Goal: Transaction & Acquisition: Book appointment/travel/reservation

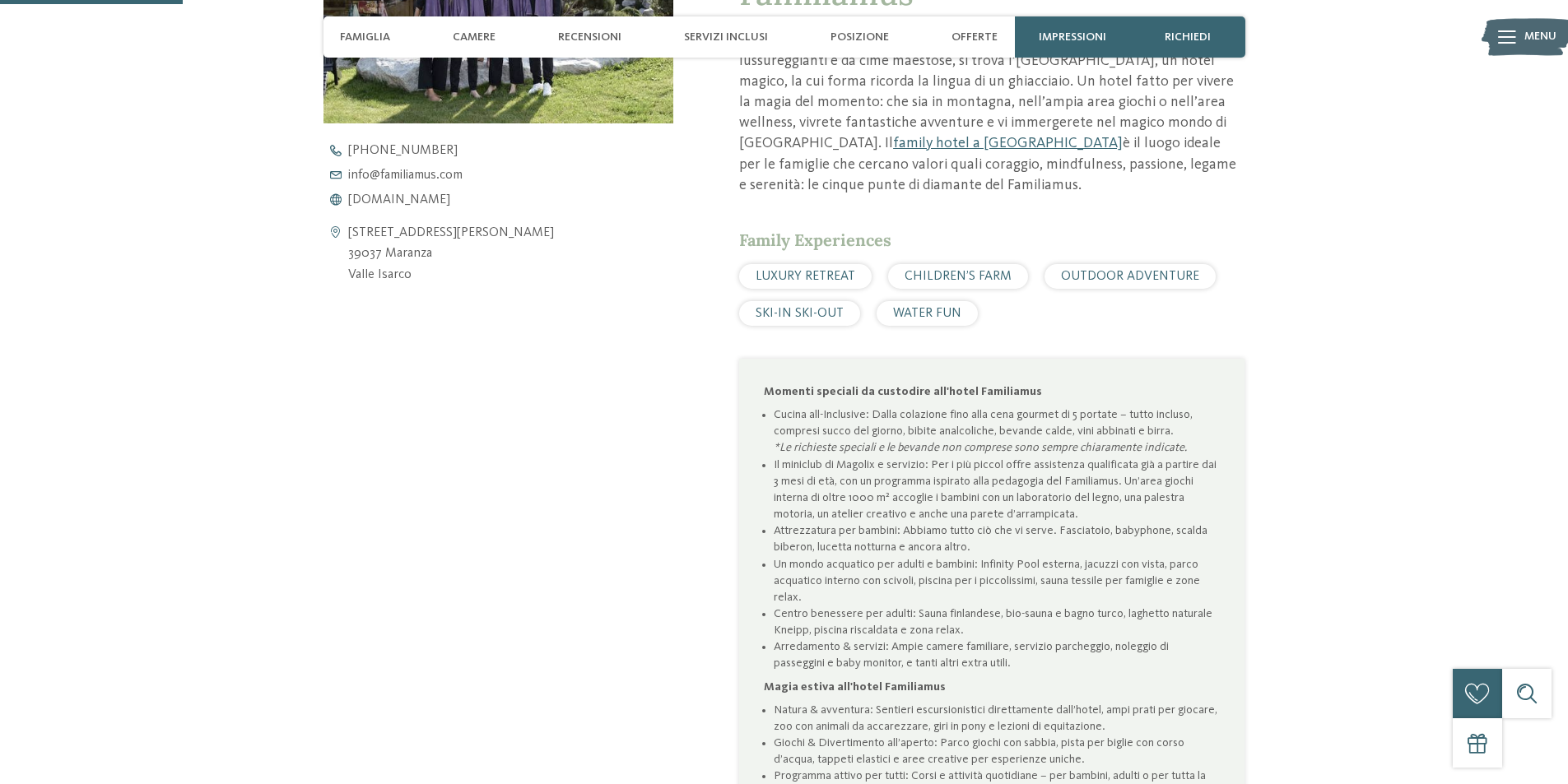
scroll to position [438, 0]
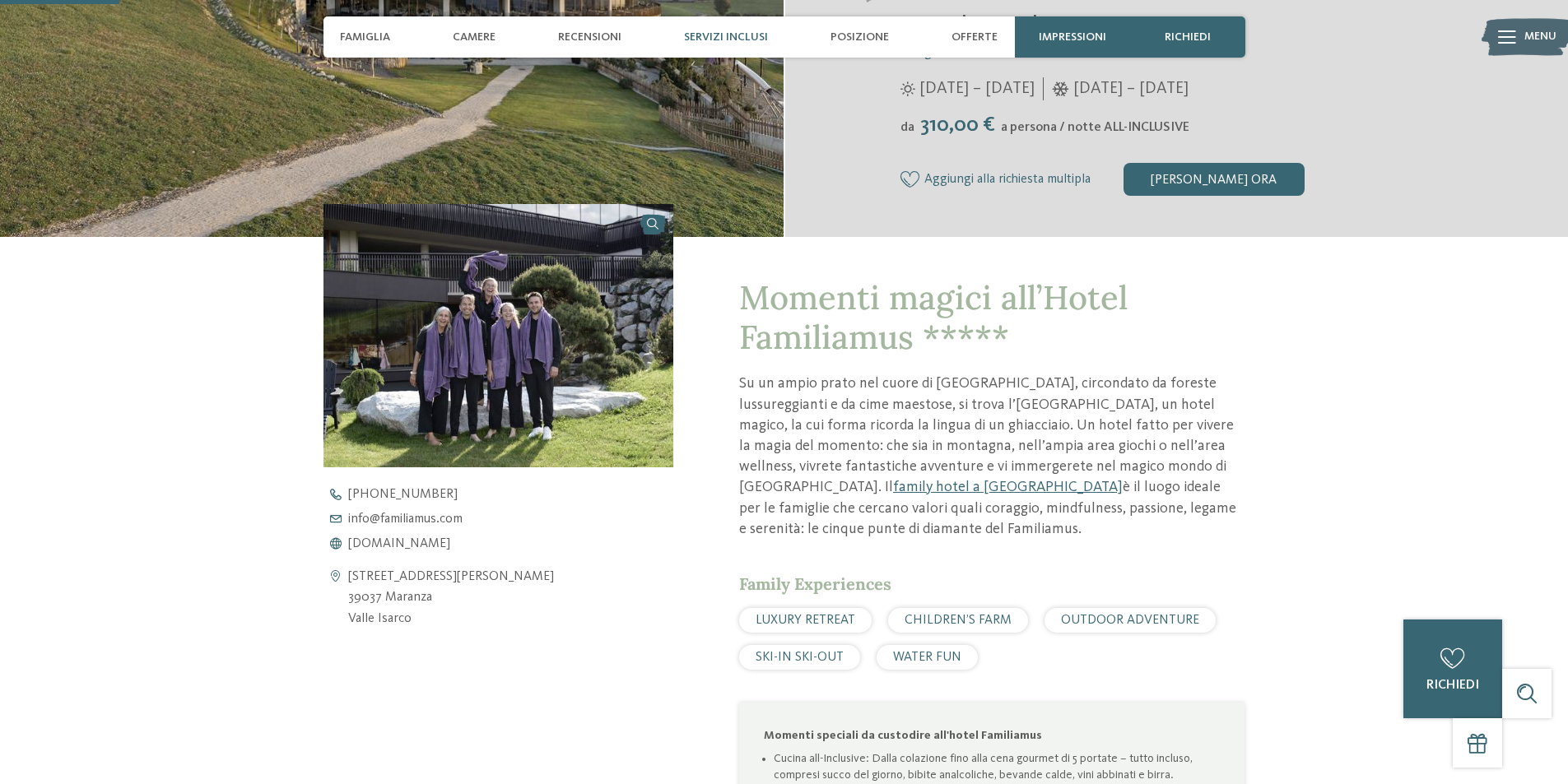
click at [721, 37] on span "Servizi inclusi" at bounding box center [726, 37] width 84 height 14
click at [704, 30] on span "Servizi inclusi" at bounding box center [726, 37] width 84 height 14
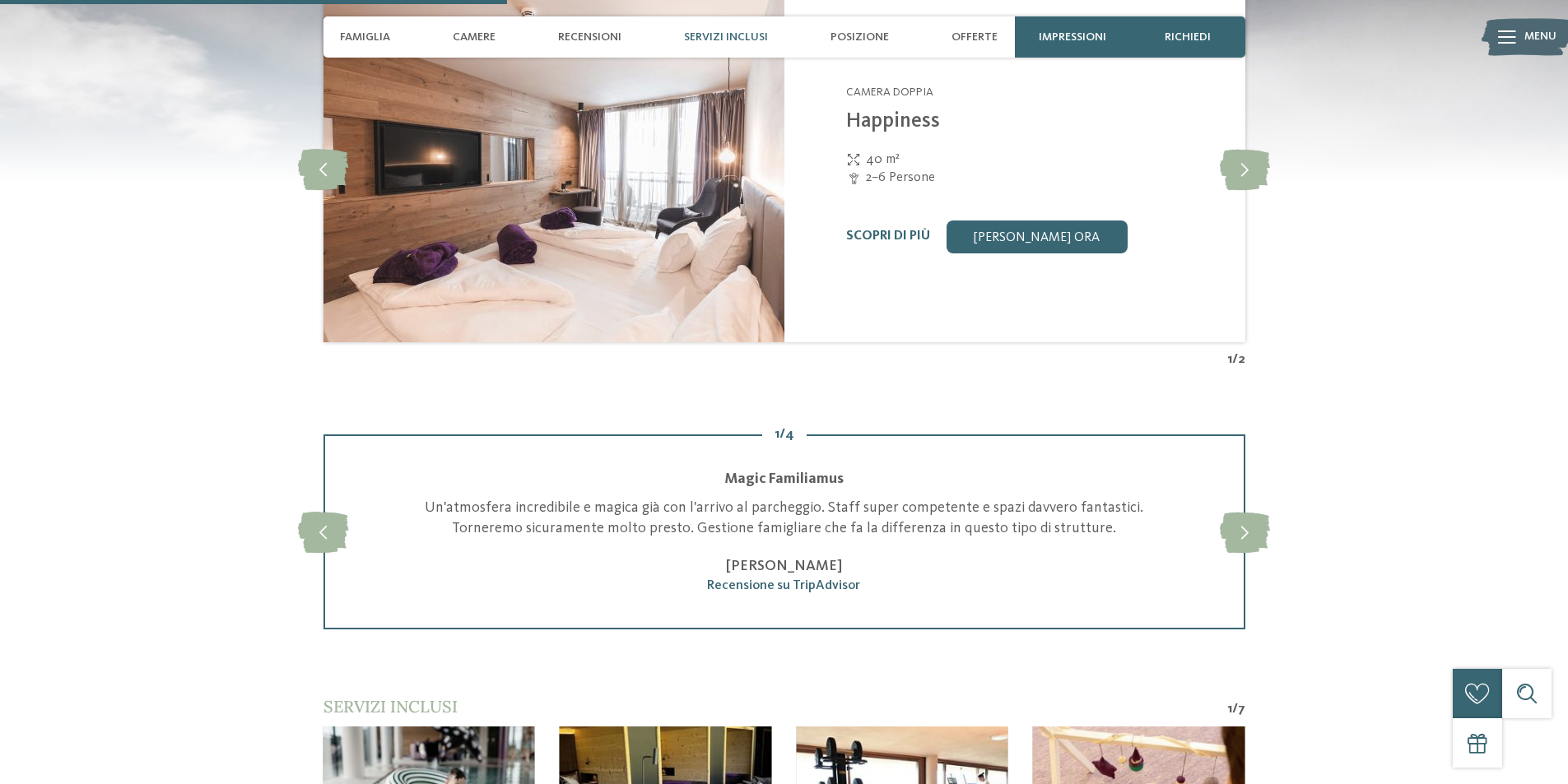
scroll to position [1865, 0]
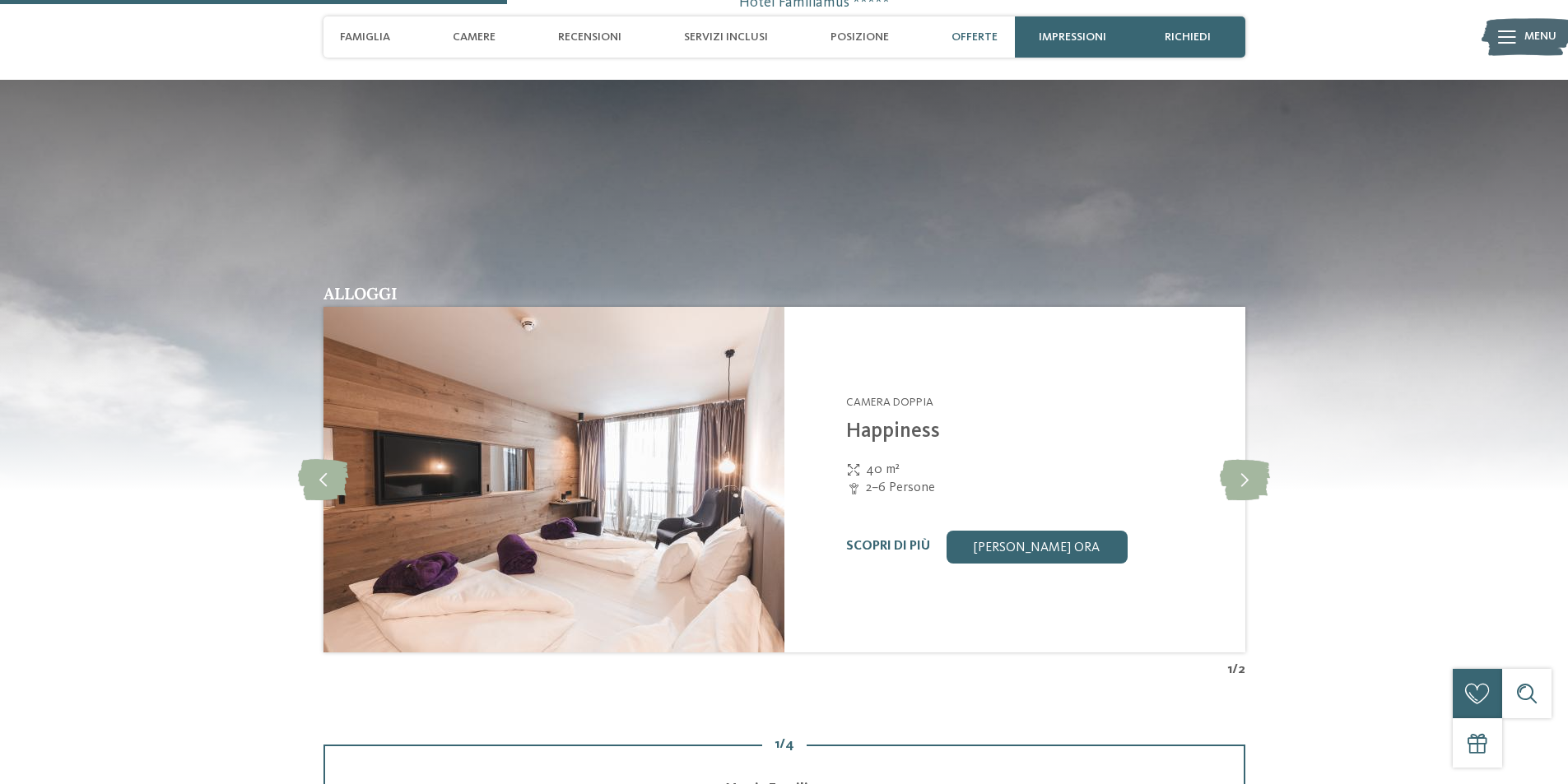
click at [972, 31] on span "Offerte" at bounding box center [974, 37] width 46 height 14
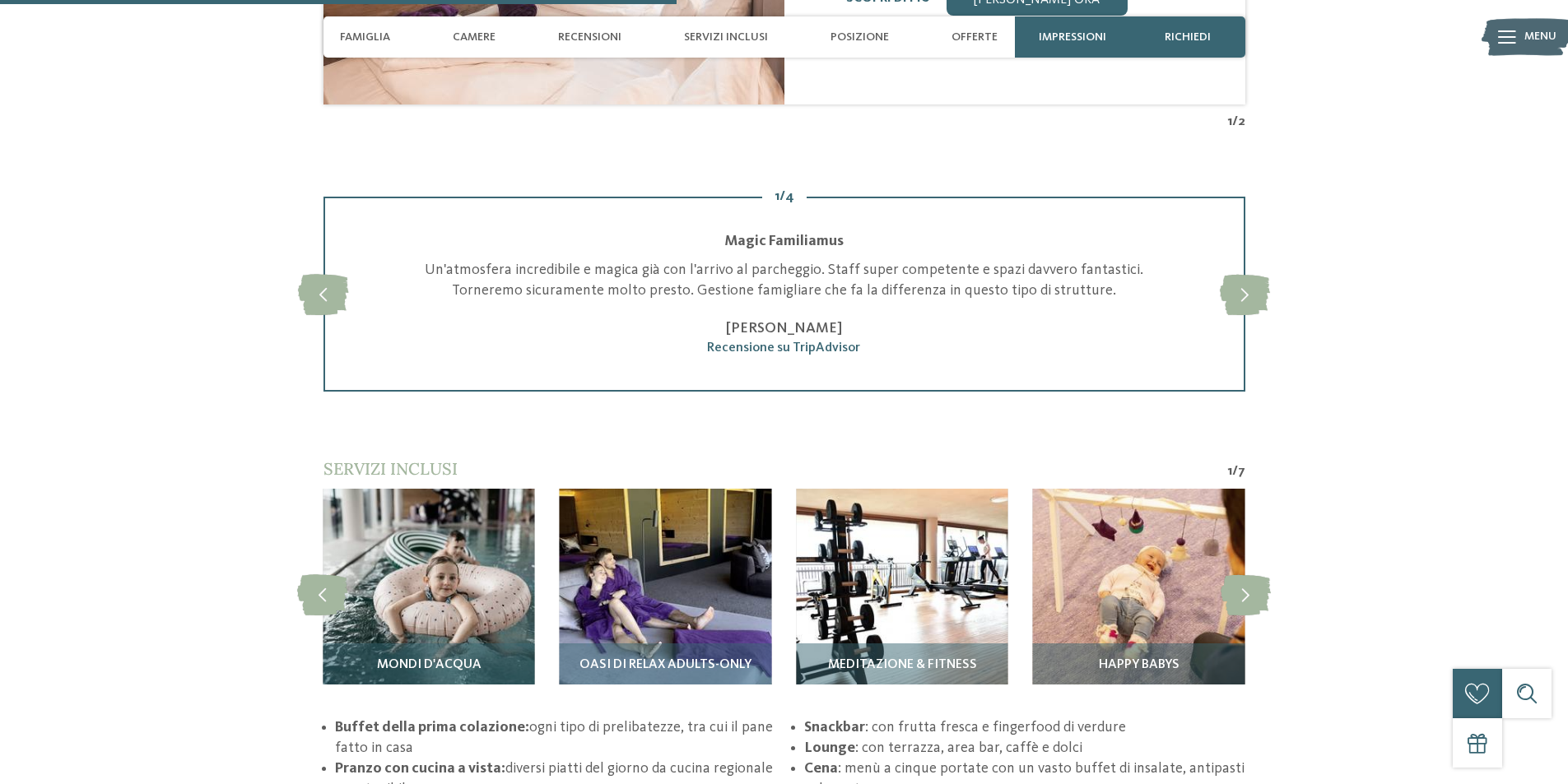
scroll to position [2632, 0]
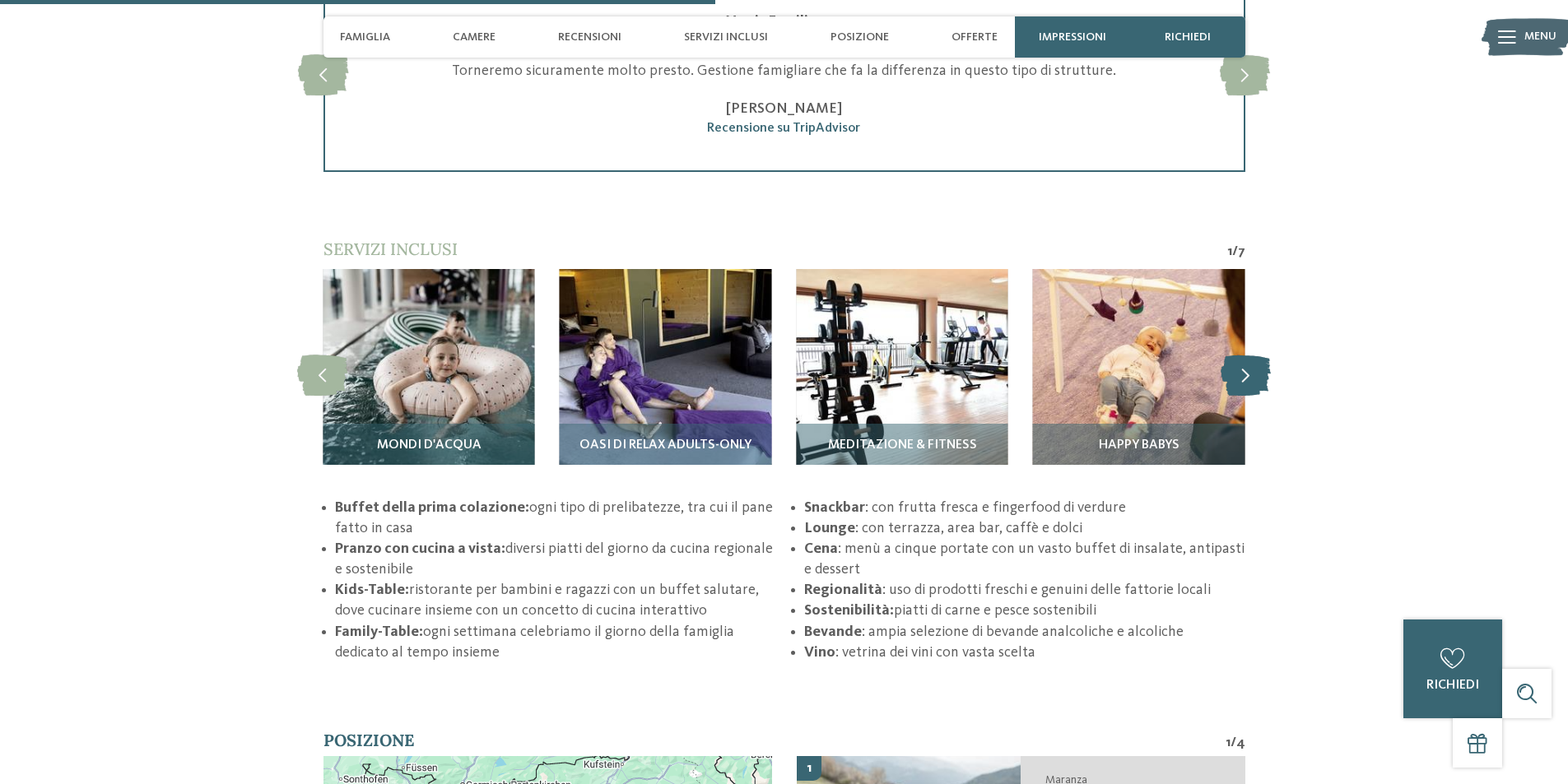
click at [1239, 371] on icon at bounding box center [1245, 374] width 50 height 41
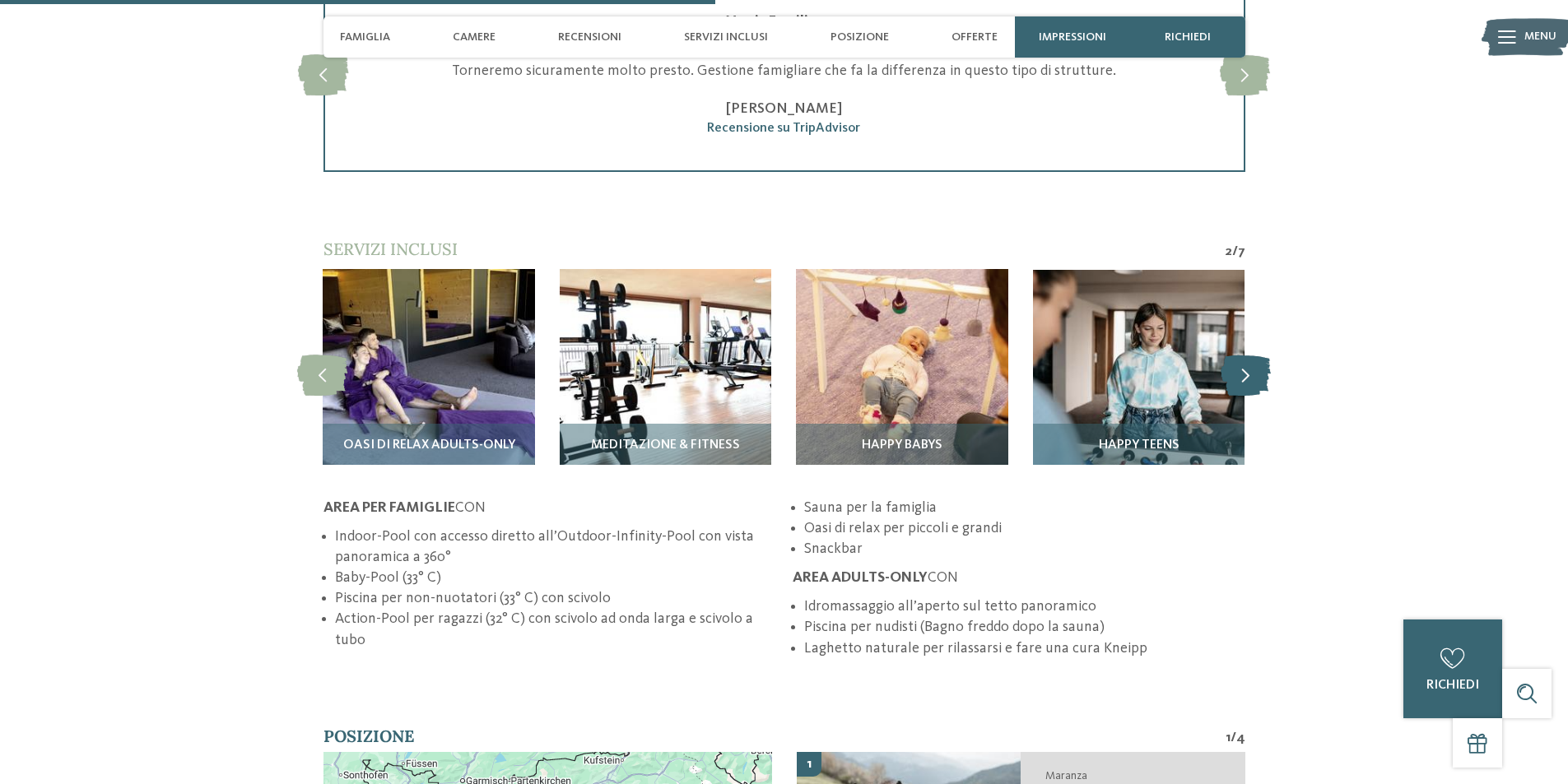
click at [1241, 371] on icon at bounding box center [1245, 374] width 50 height 41
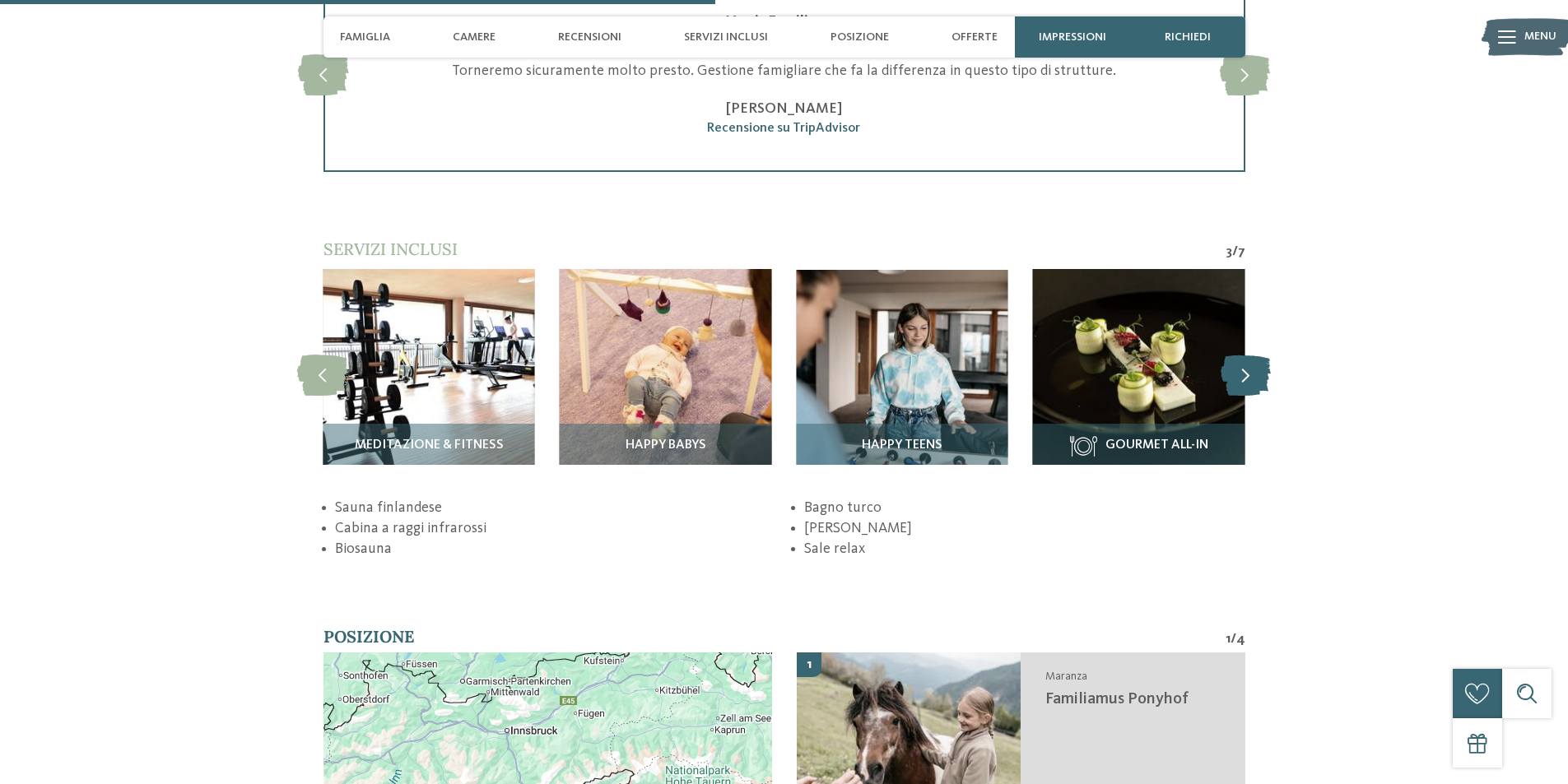
click at [1241, 371] on icon at bounding box center [1245, 374] width 50 height 41
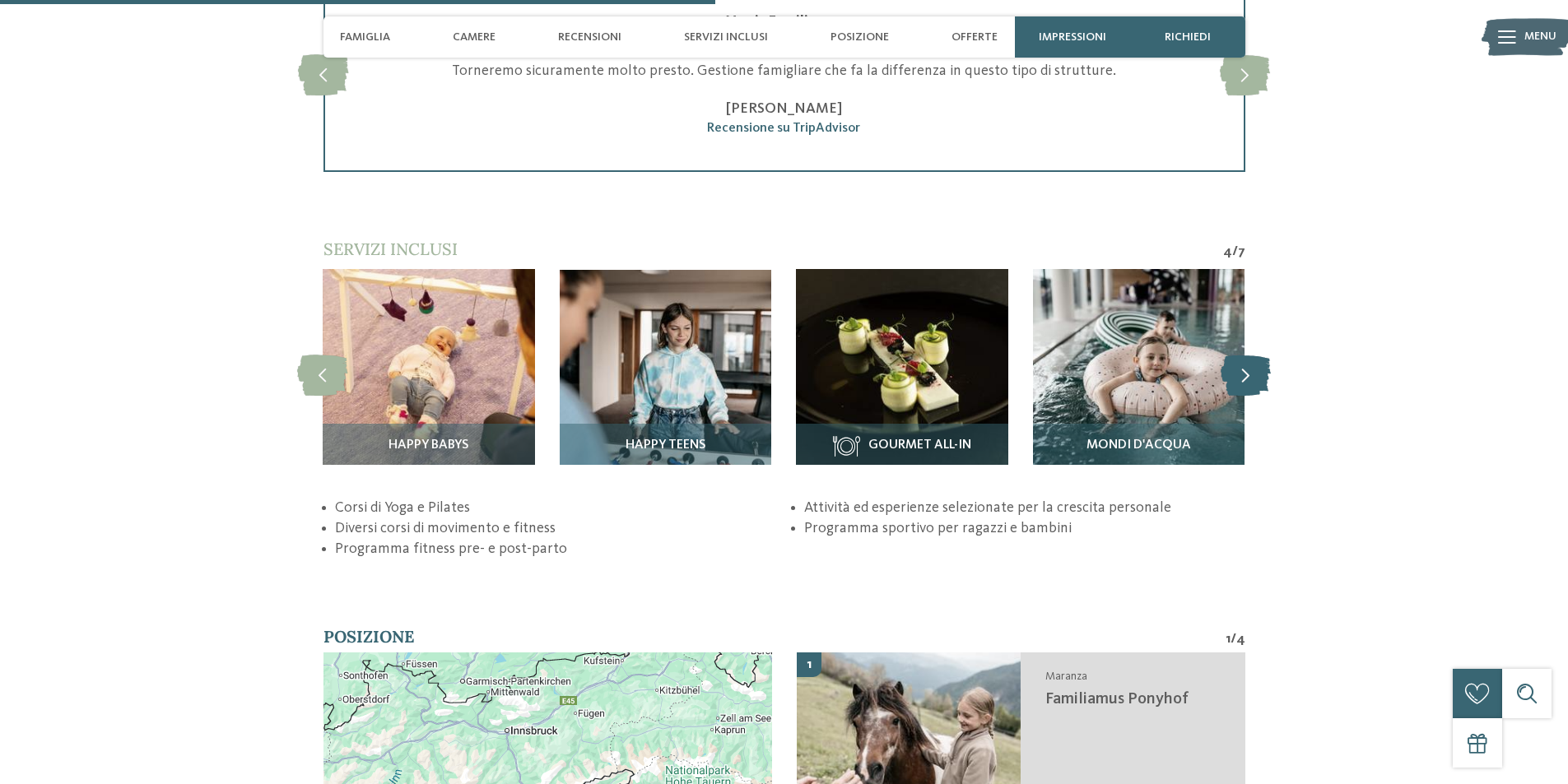
click at [1242, 371] on icon at bounding box center [1245, 374] width 50 height 41
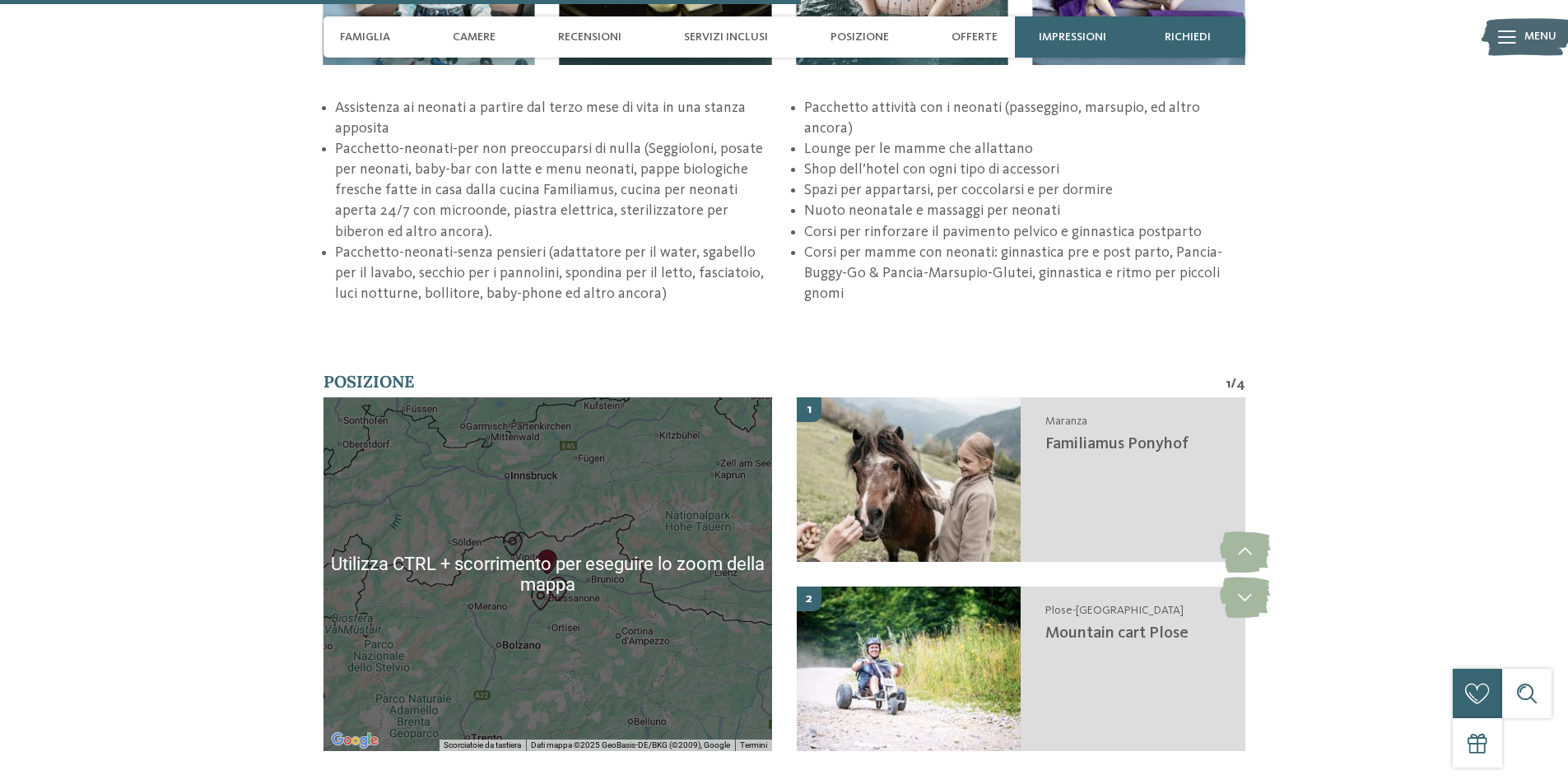
scroll to position [3290, 0]
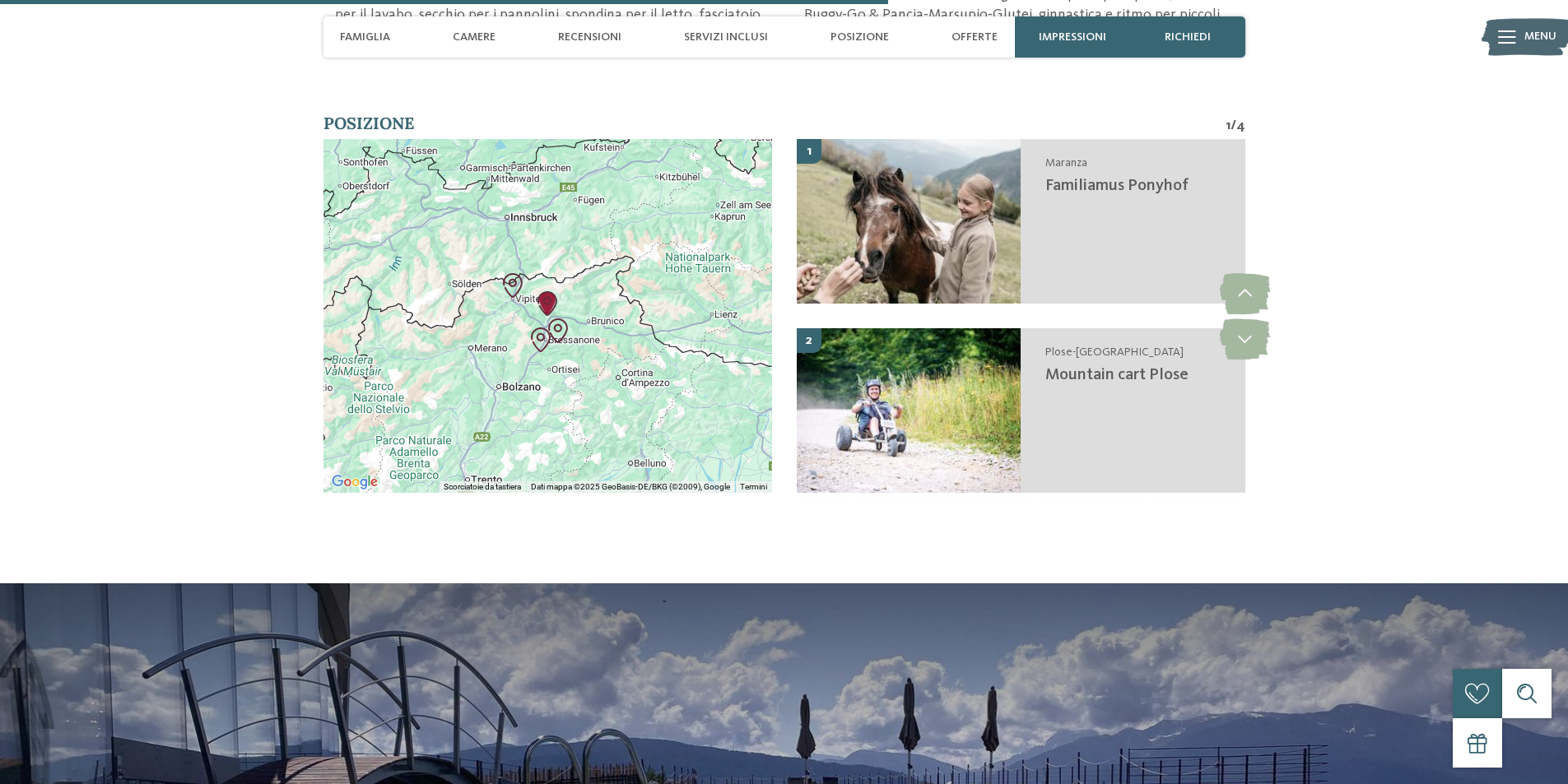
click at [474, 408] on div at bounding box center [547, 315] width 448 height 353
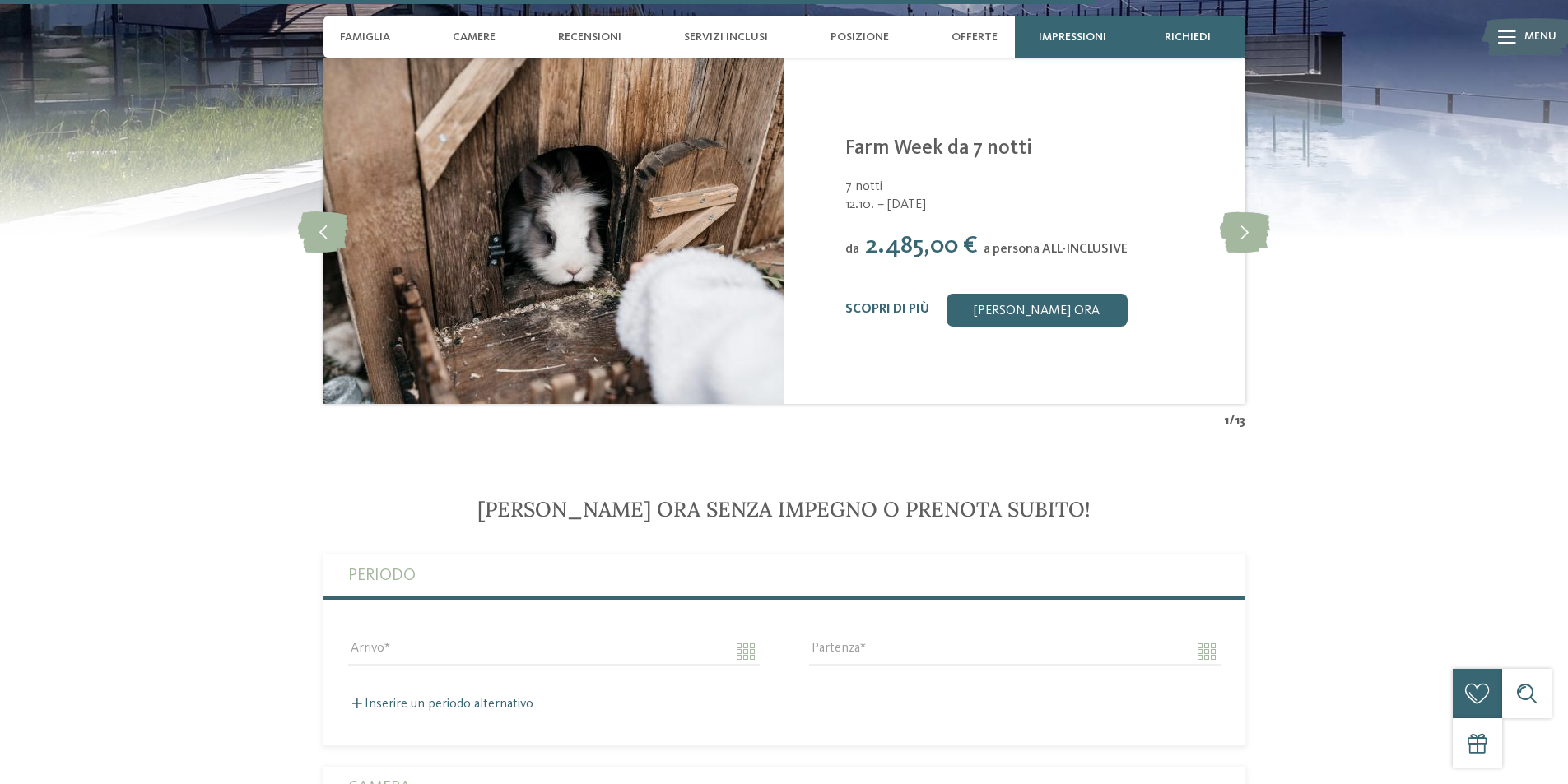
scroll to position [4057, 0]
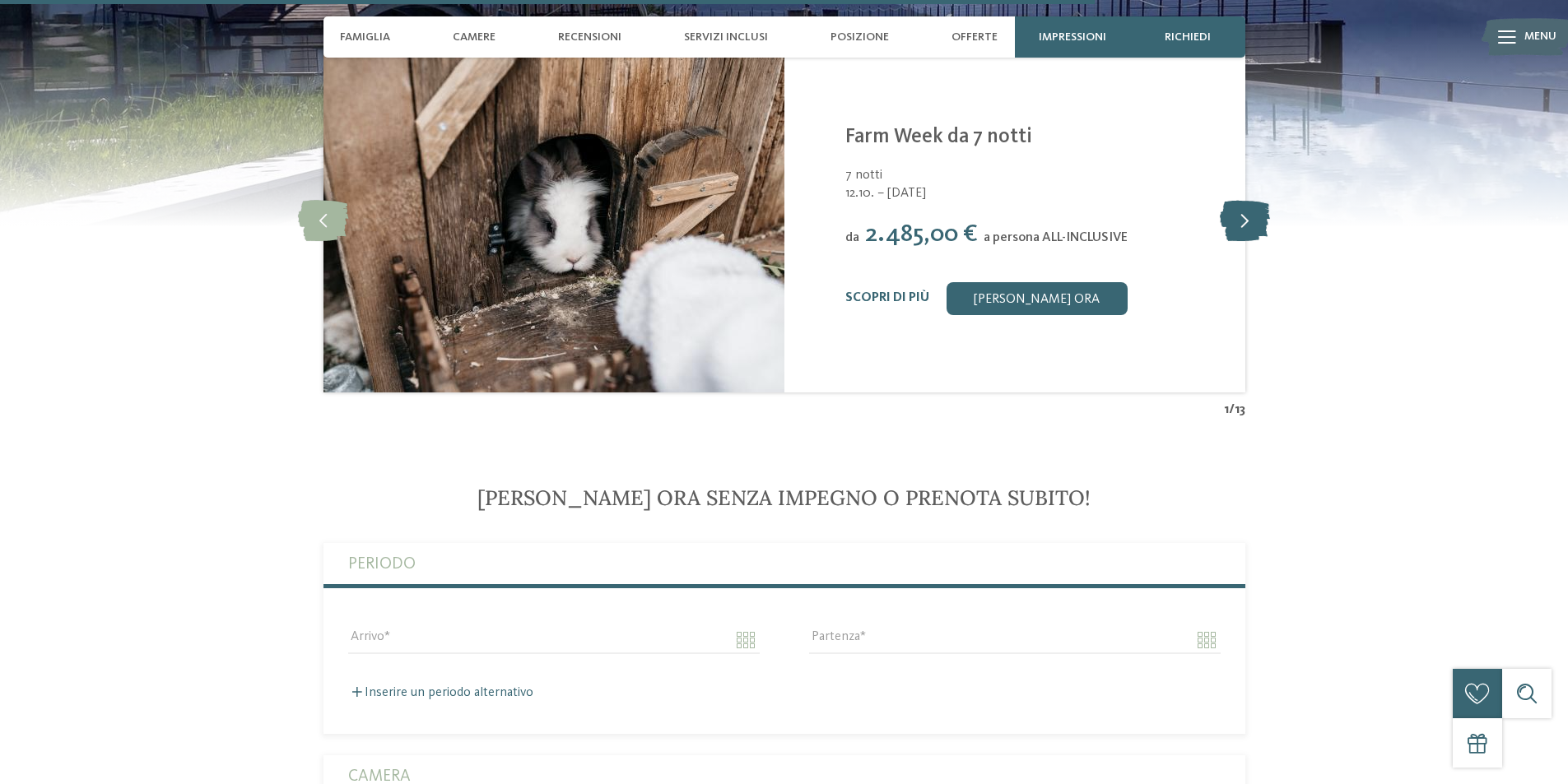
click at [1245, 223] on icon at bounding box center [1245, 219] width 50 height 41
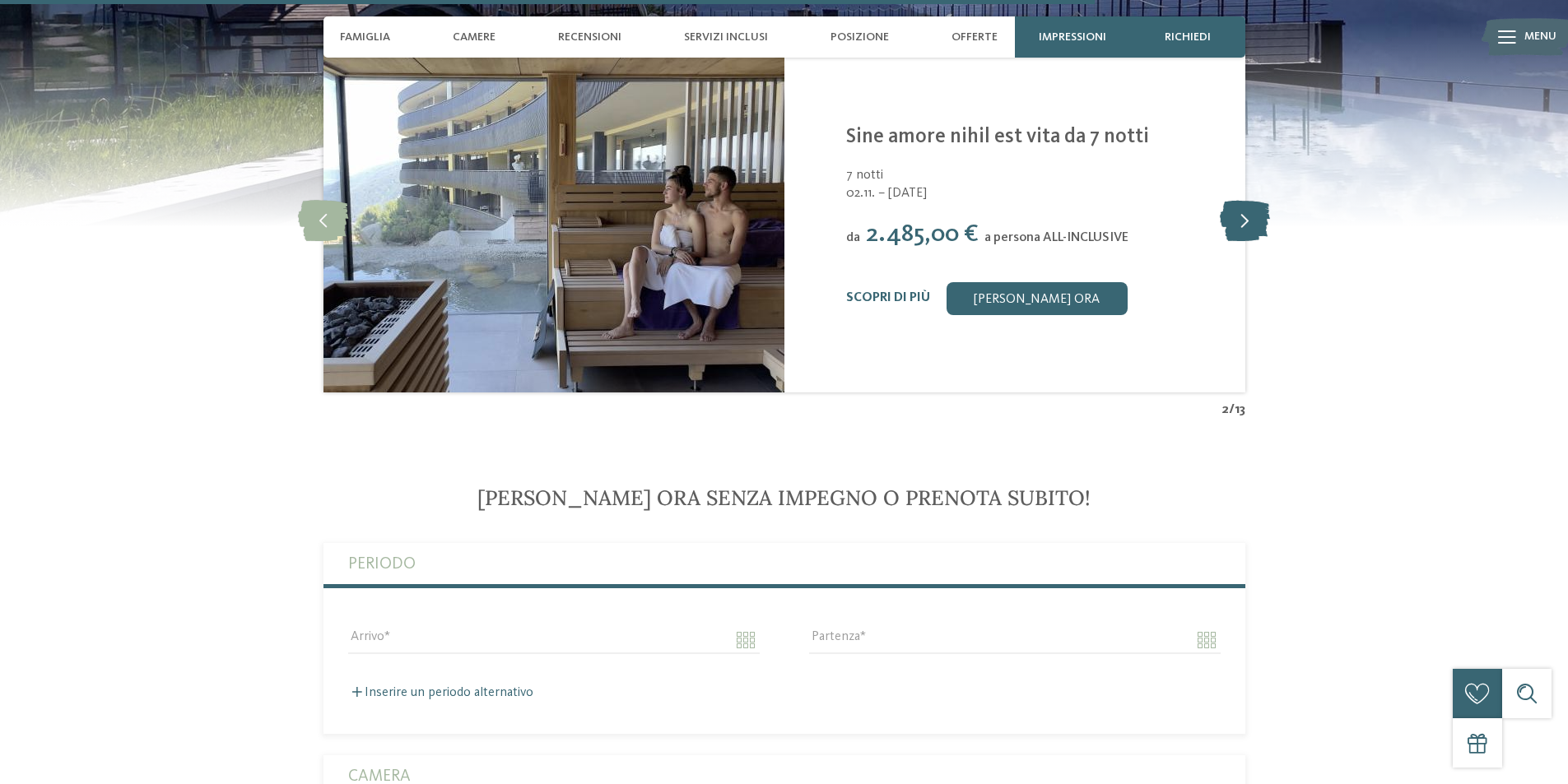
click at [1245, 223] on icon at bounding box center [1245, 219] width 50 height 41
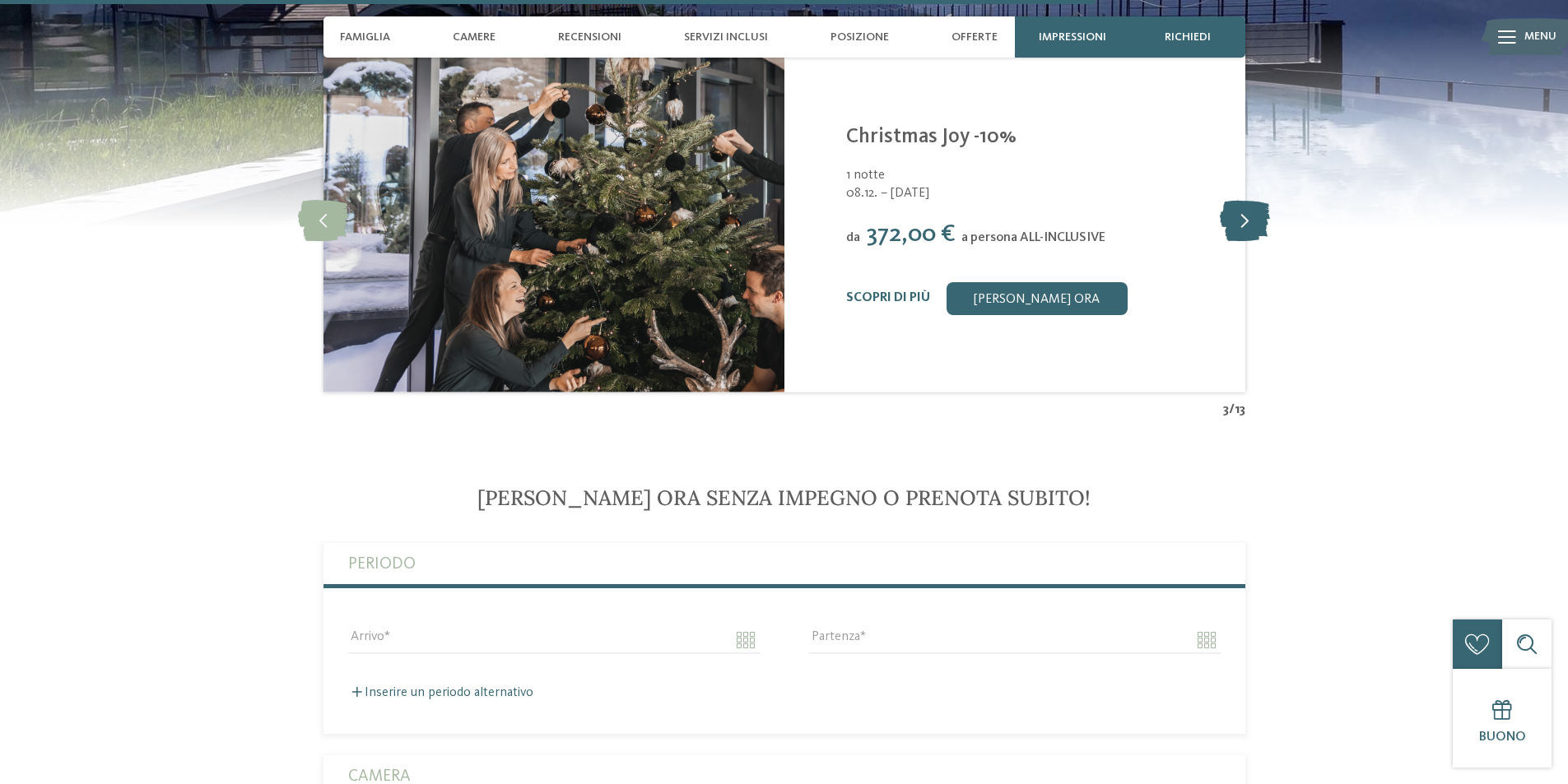
click at [1237, 210] on icon at bounding box center [1245, 219] width 50 height 41
click at [1237, 204] on icon at bounding box center [1245, 219] width 50 height 41
click at [1244, 214] on icon at bounding box center [1245, 219] width 50 height 41
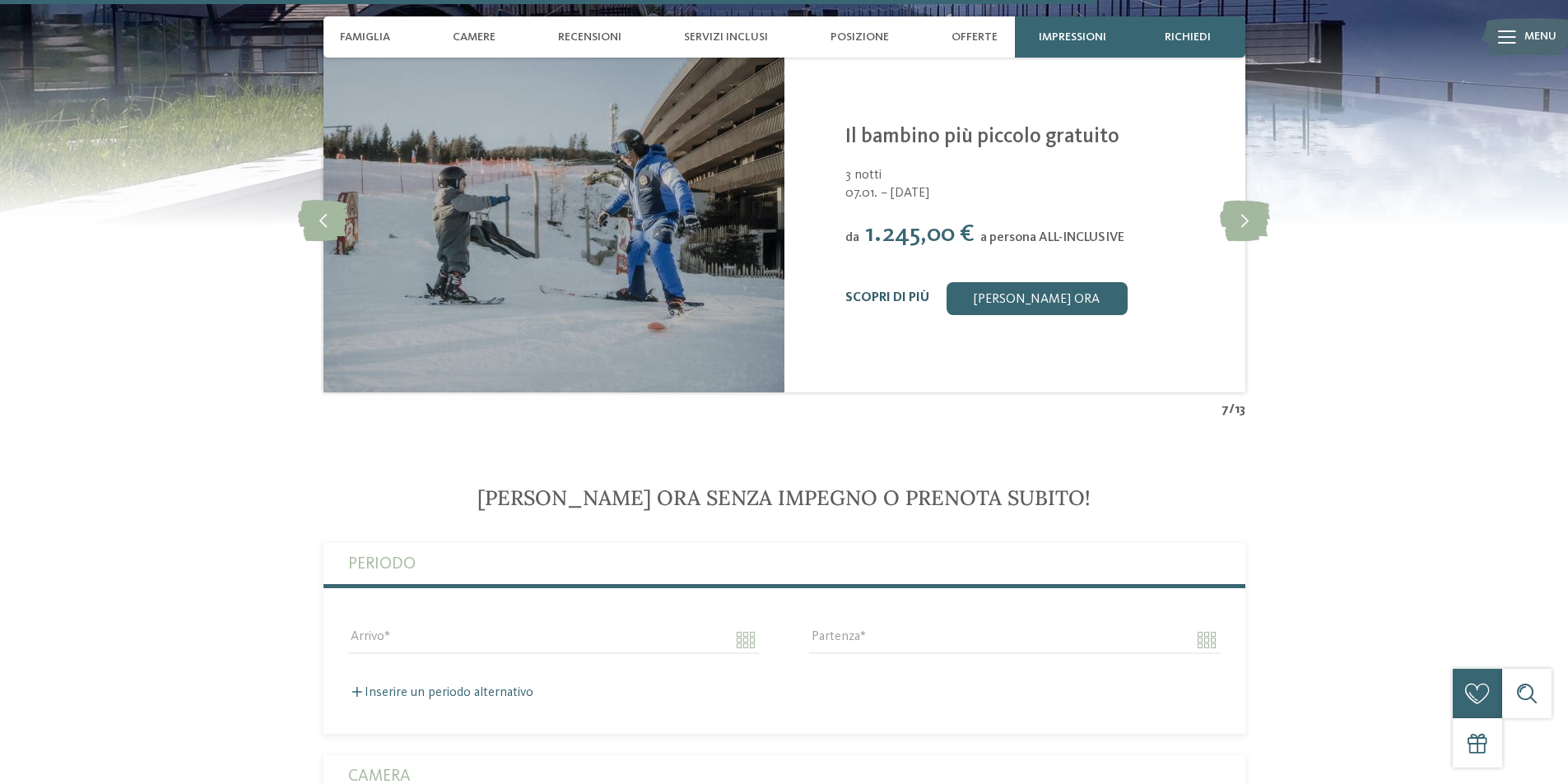
click at [897, 301] on link "Scopri di più" at bounding box center [887, 298] width 84 height 13
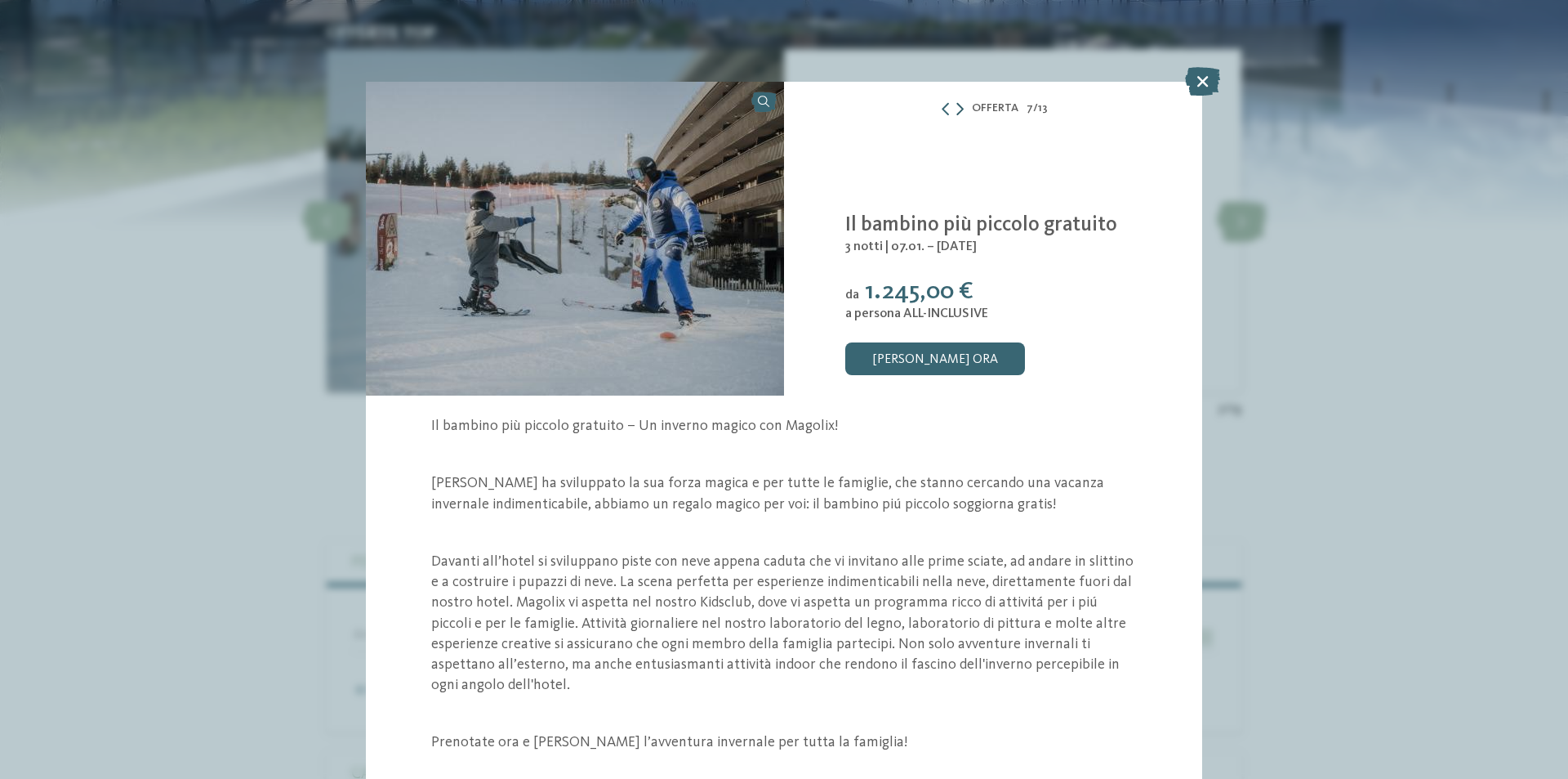
click at [963, 106] on icon at bounding box center [960, 109] width 7 height 13
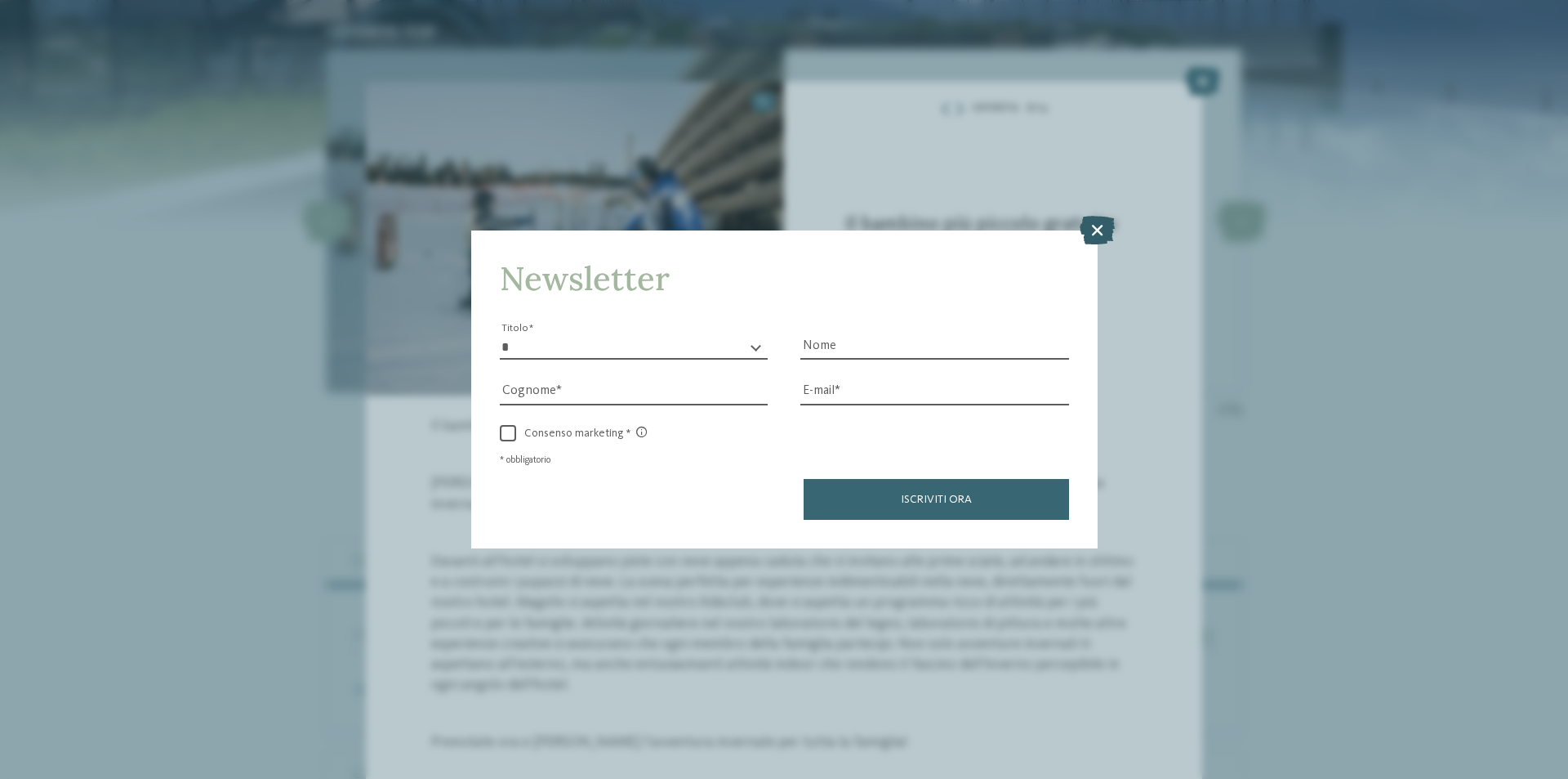
click at [1095, 238] on icon at bounding box center [1097, 230] width 35 height 29
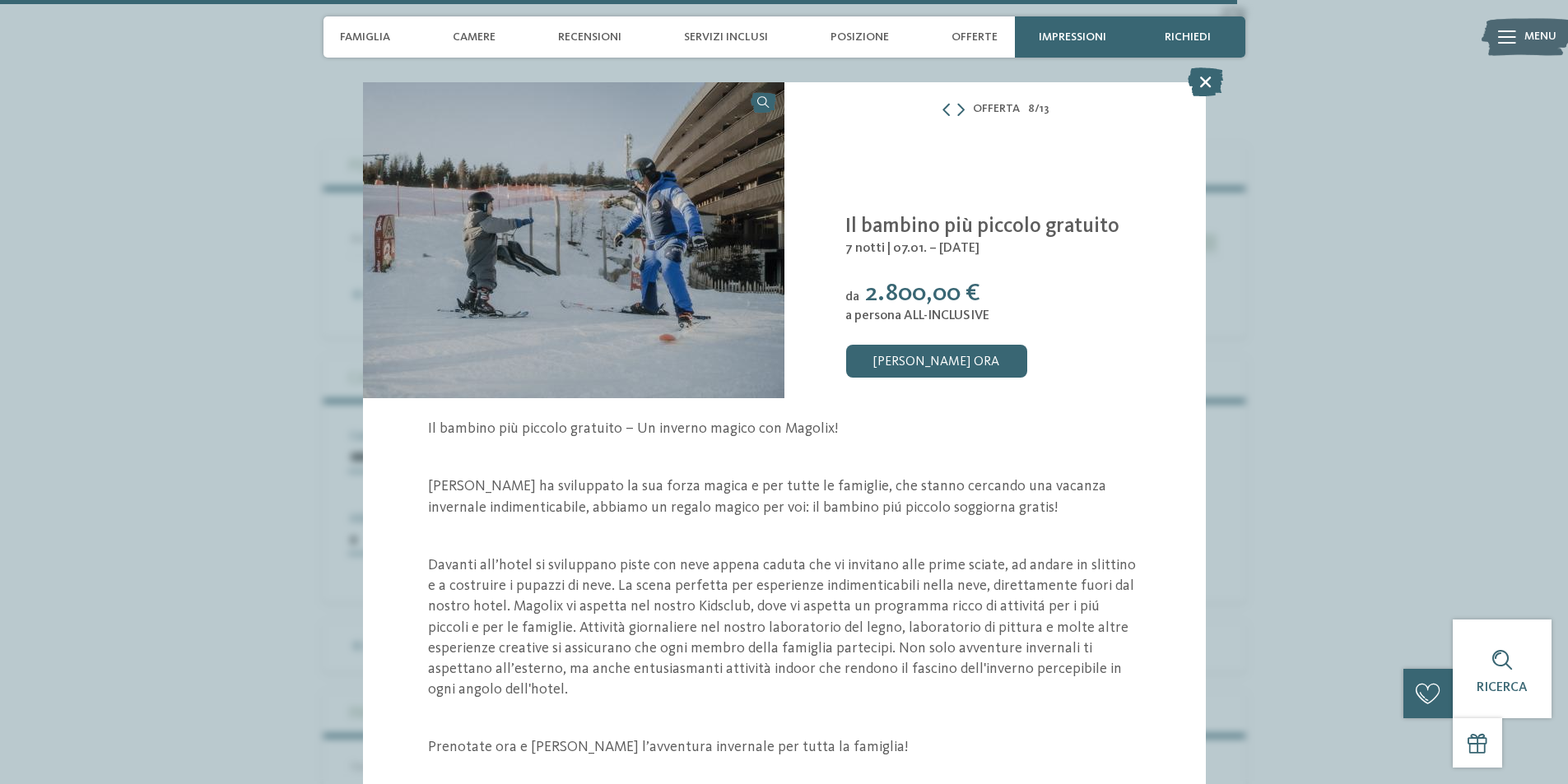
scroll to position [4606, 0]
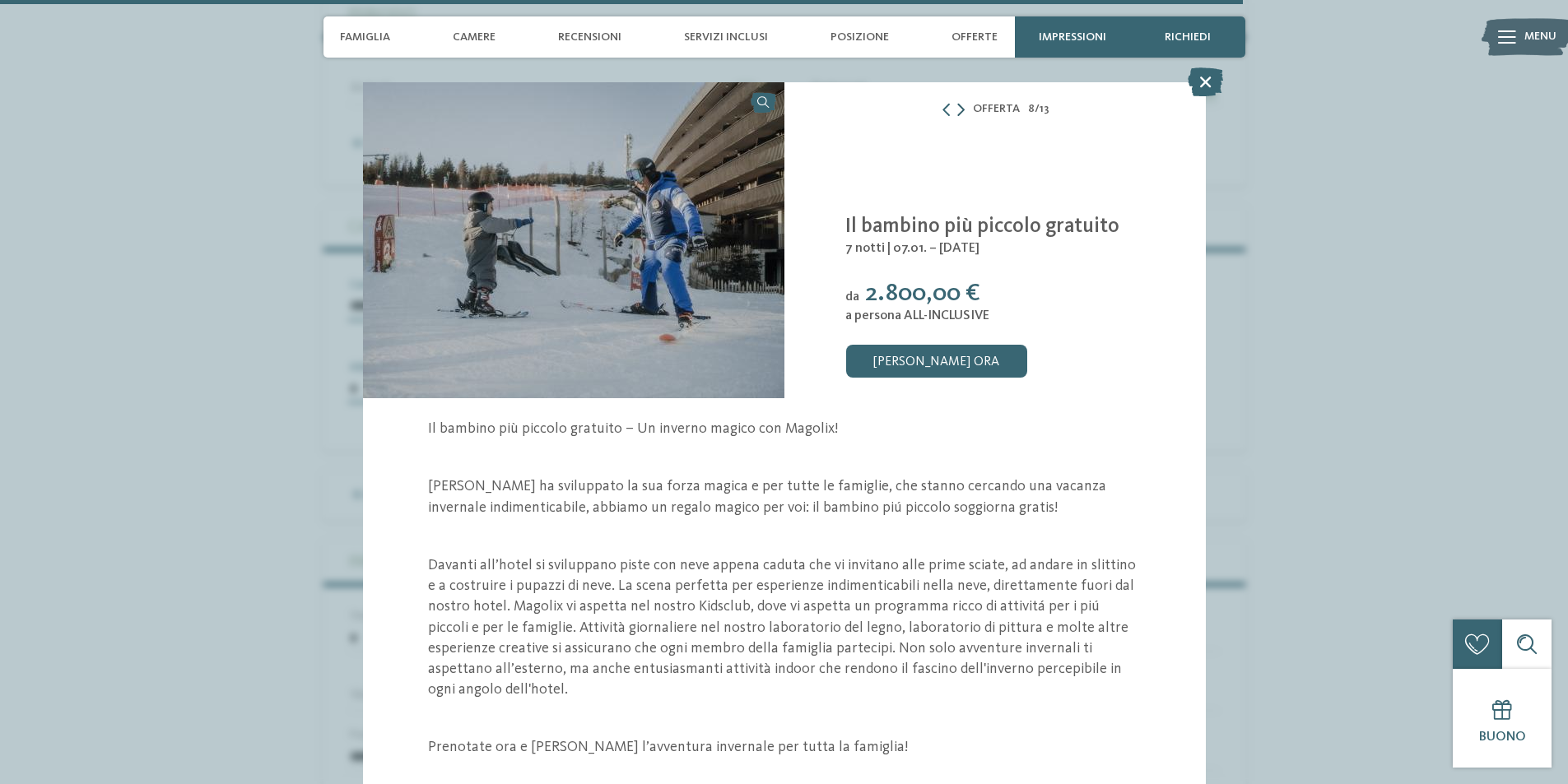
click at [963, 104] on icon at bounding box center [961, 110] width 7 height 13
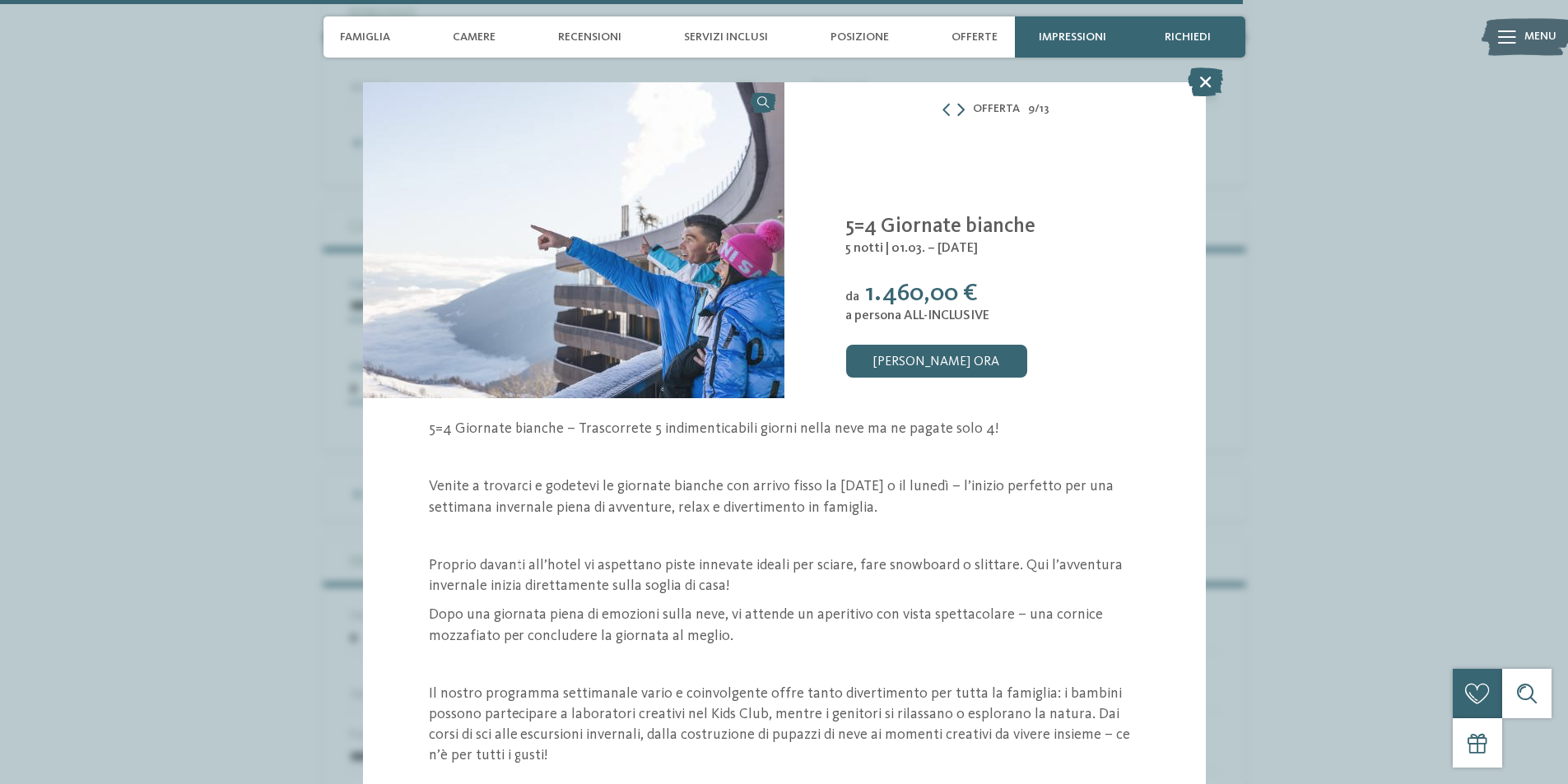
click at [963, 104] on div "Offerta 9 / 13" at bounding box center [994, 109] width 421 height 21
click at [941, 109] on icon at bounding box center [946, 110] width 13 height 13
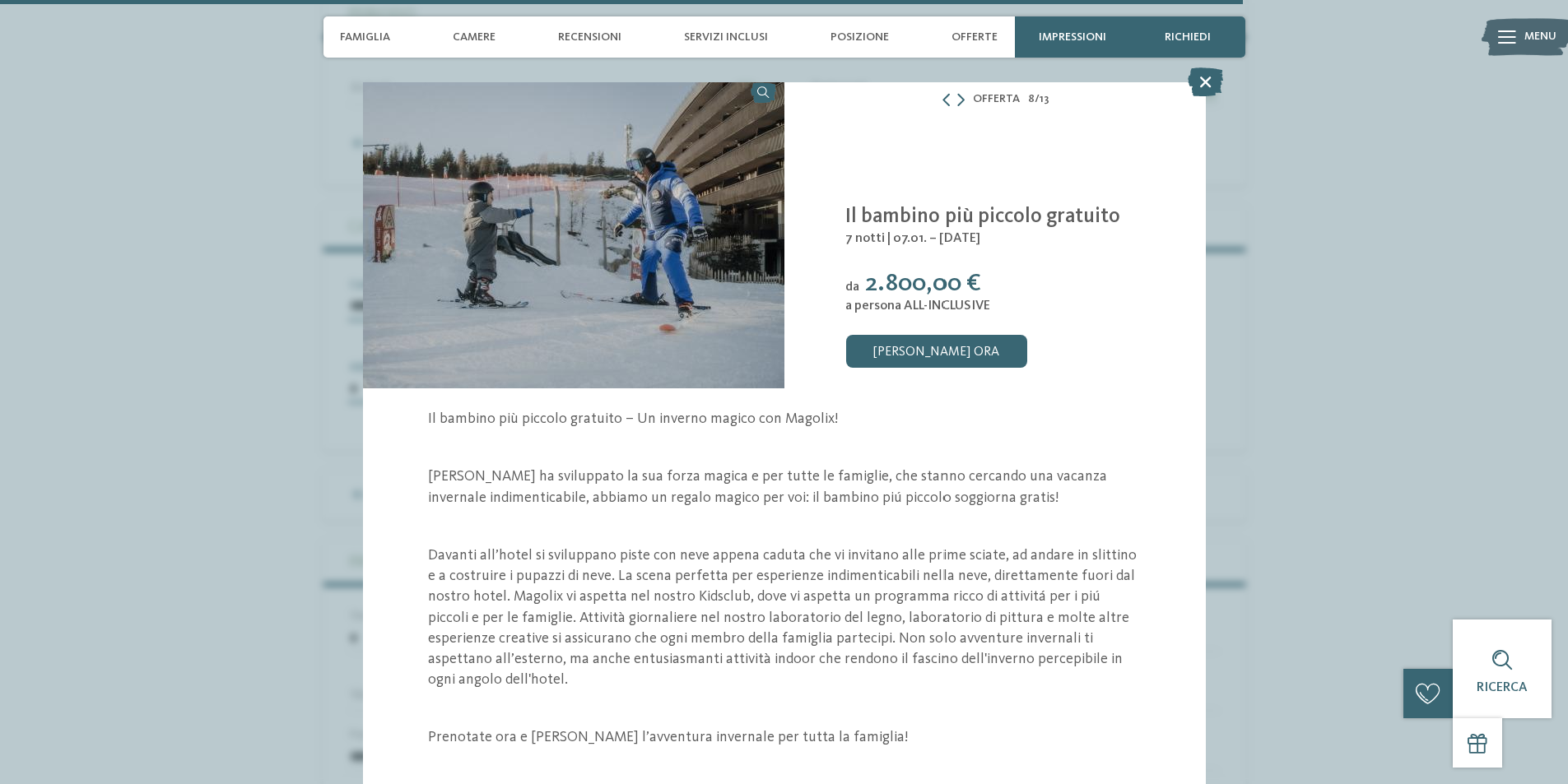
scroll to position [13, 0]
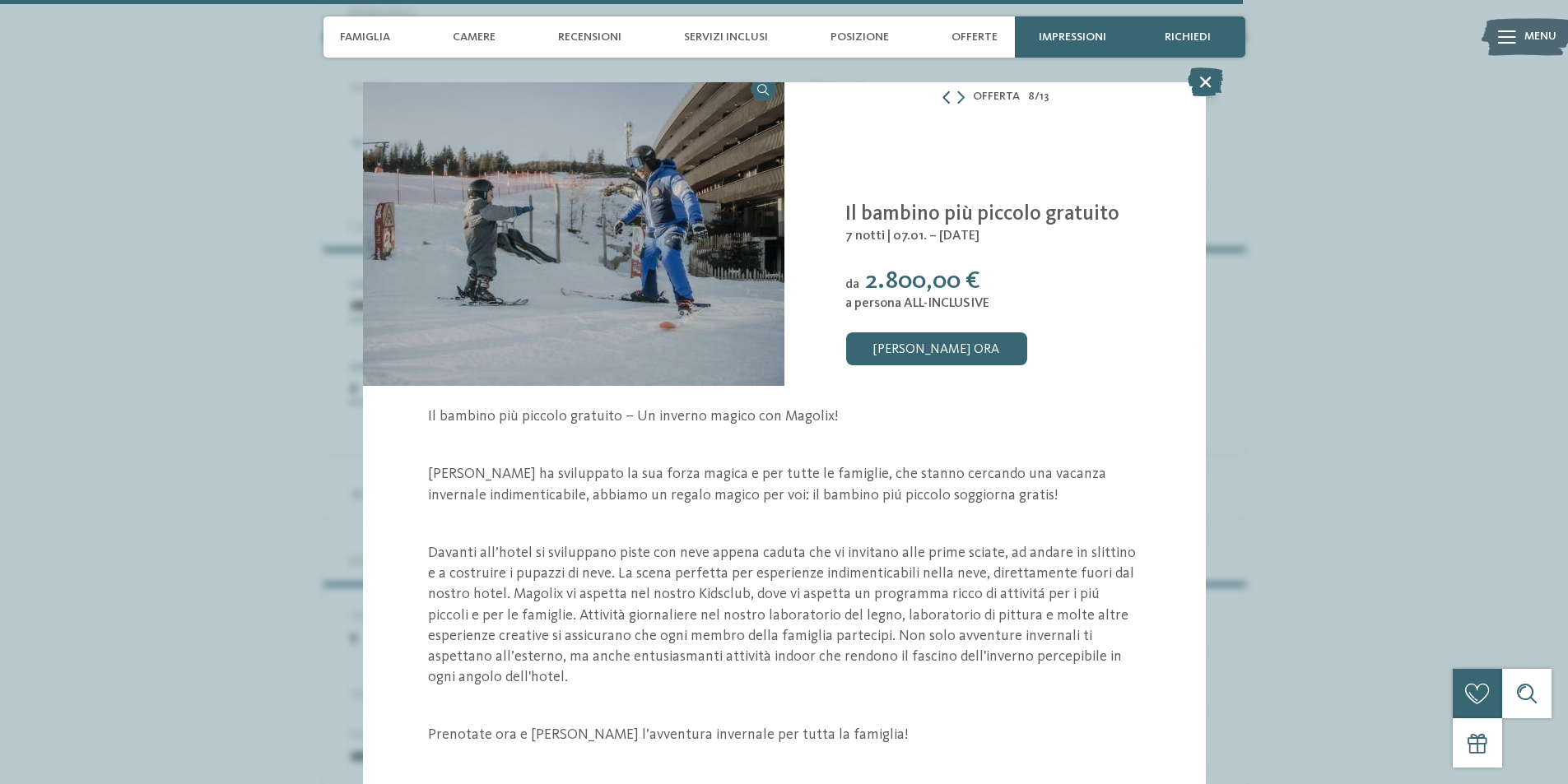
click at [940, 96] on icon at bounding box center [946, 97] width 13 height 13
click at [942, 99] on icon at bounding box center [946, 97] width 13 height 13
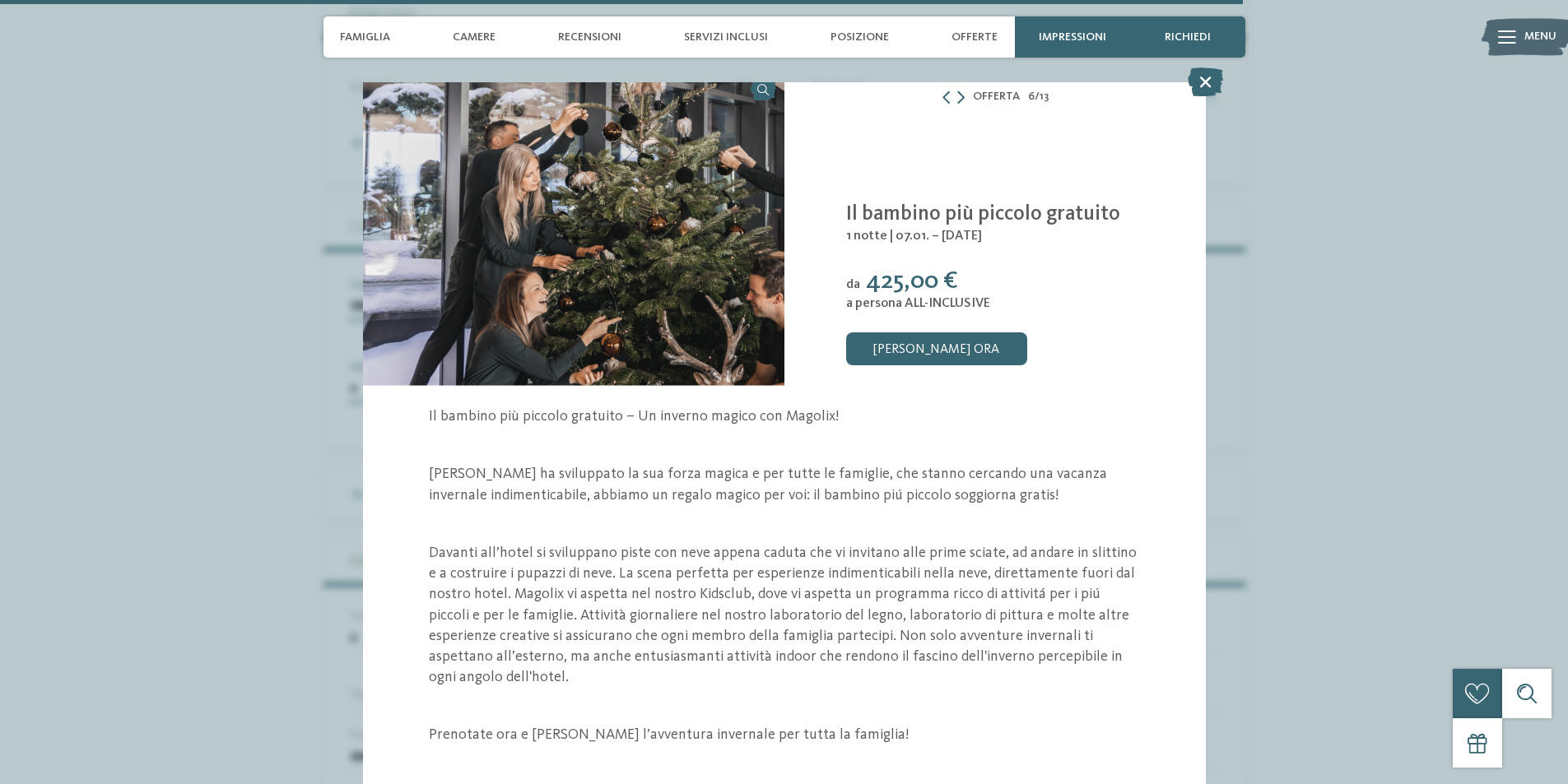
click at [962, 94] on div "Offerta 6 / 13" at bounding box center [994, 97] width 421 height 21
click at [958, 93] on icon at bounding box center [961, 97] width 7 height 13
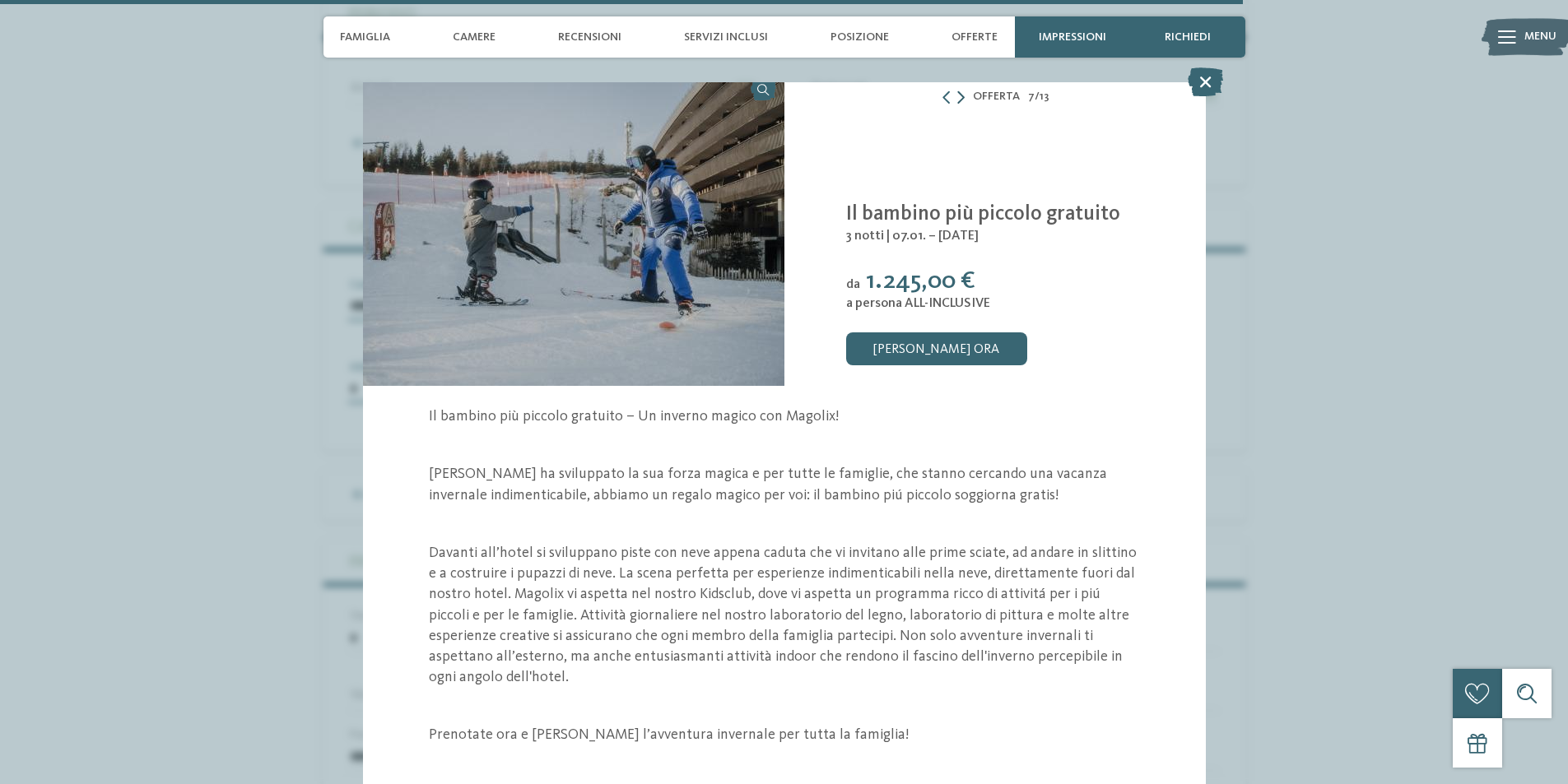
click at [958, 93] on icon at bounding box center [961, 97] width 7 height 13
click at [965, 107] on div "Offerta 8 / 13 slide 8 of 13 da" at bounding box center [784, 427] width 843 height 714
click at [961, 97] on div "Offerta 8 / 13" at bounding box center [994, 97] width 421 height 21
click at [949, 91] on div at bounding box center [952, 97] width 25 height 13
click at [957, 99] on icon at bounding box center [961, 97] width 7 height 13
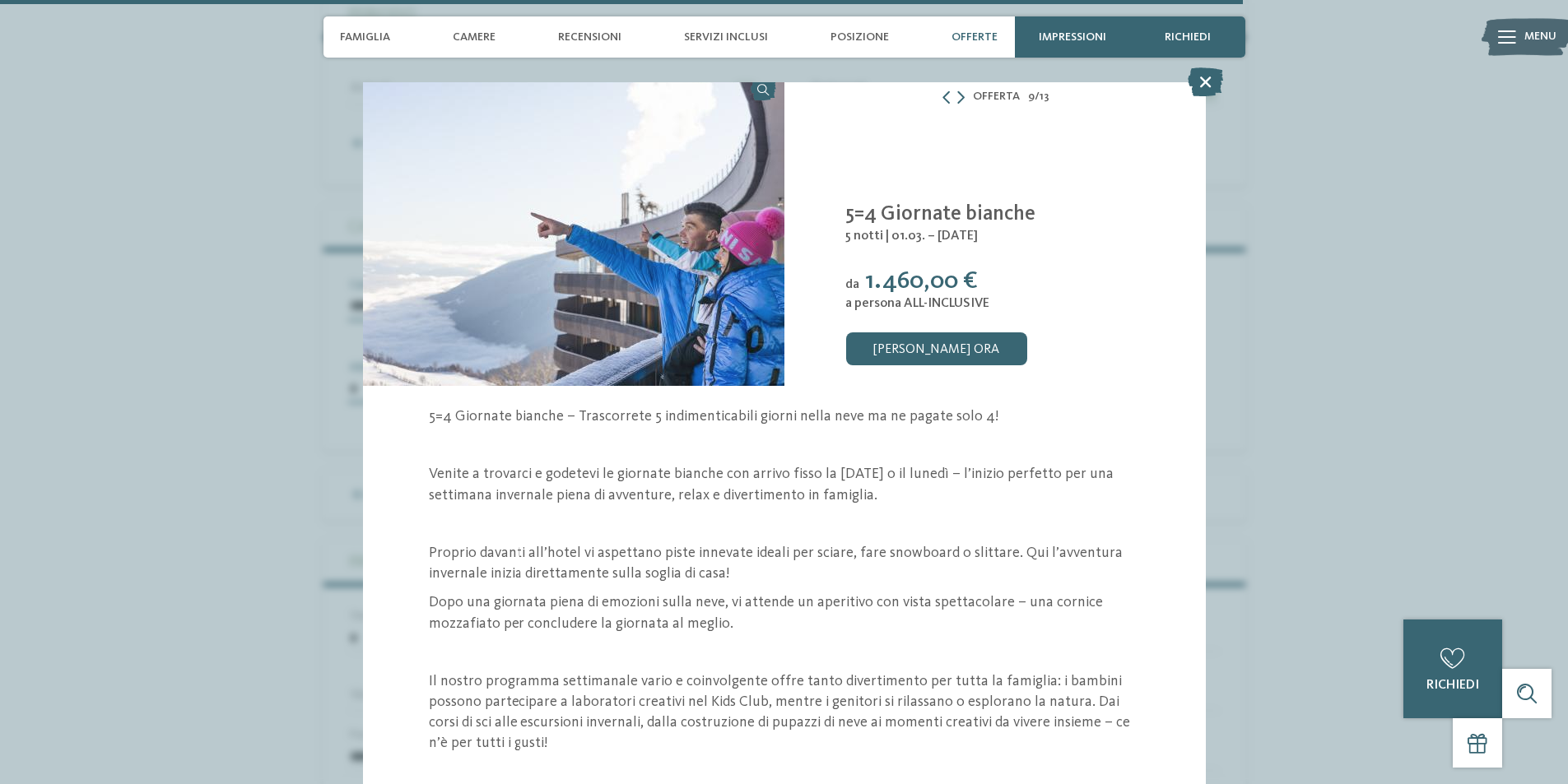
click at [985, 37] on span "Offerte" at bounding box center [974, 37] width 46 height 14
click at [1204, 78] on icon at bounding box center [1205, 82] width 36 height 29
